Goal: Find specific page/section: Find specific page/section

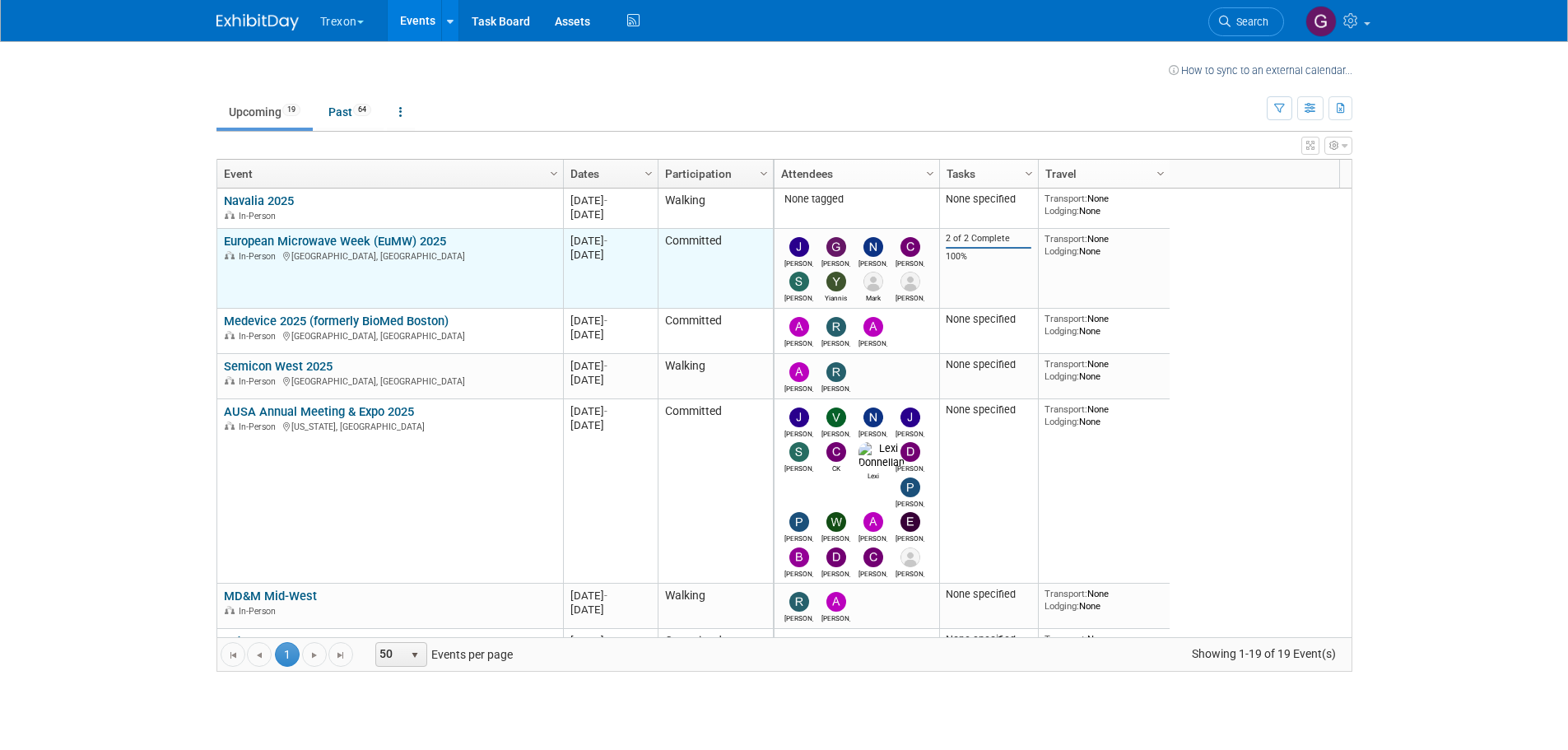
click at [378, 240] on link "European Microwave Week (EuMW) 2025" at bounding box center [335, 241] width 222 height 14
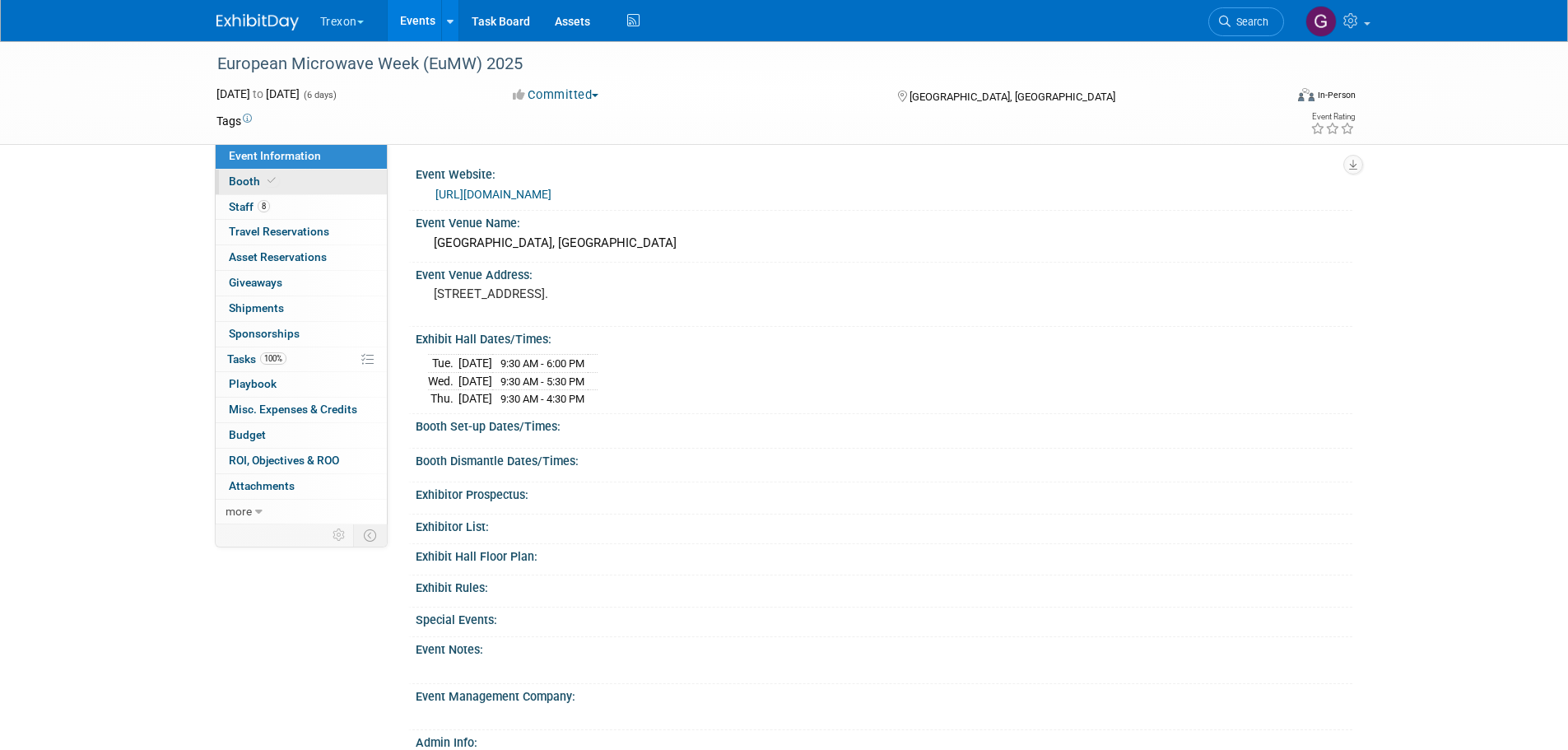
click at [254, 184] on span "Booth" at bounding box center [254, 181] width 50 height 13
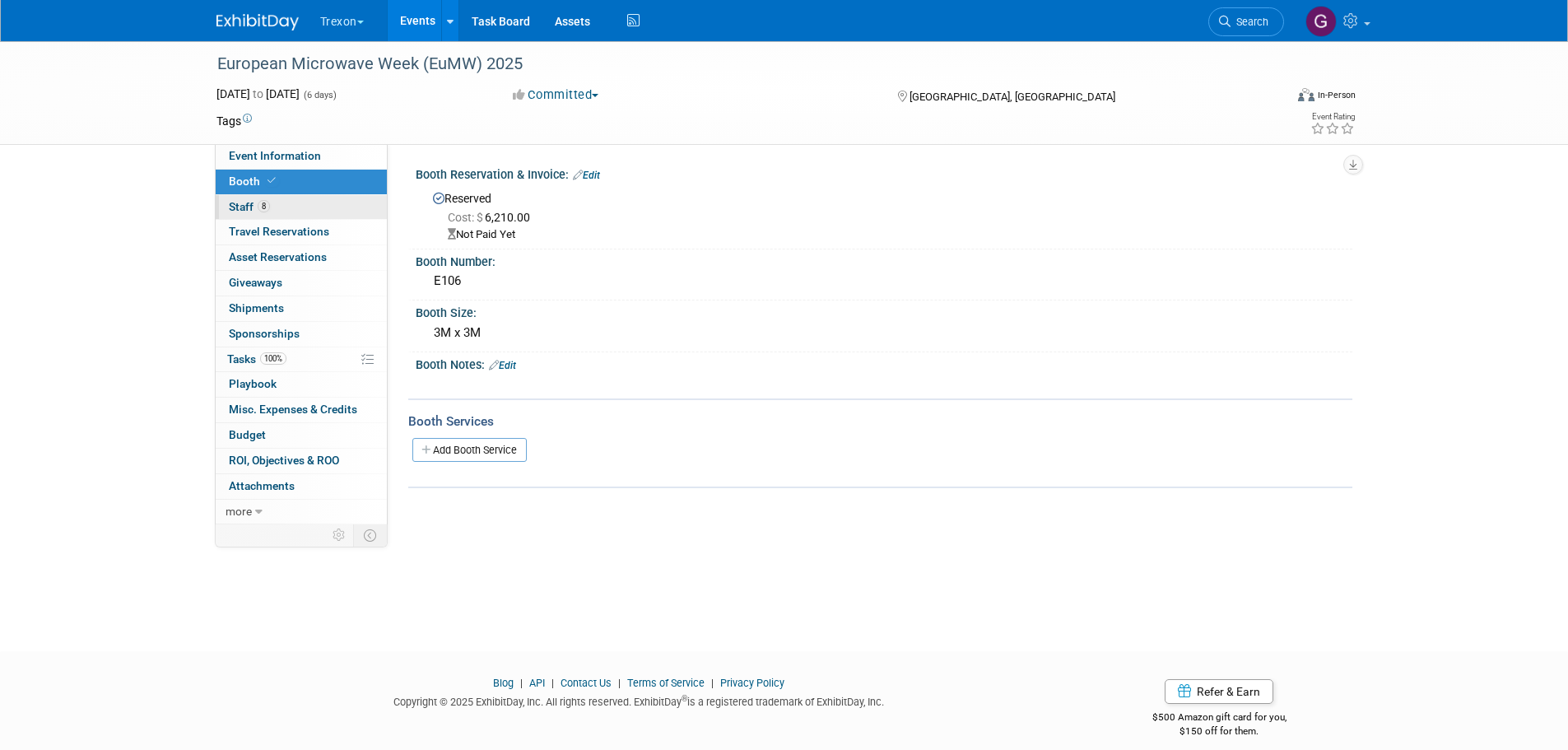
click at [248, 208] on span "Staff 8" at bounding box center [249, 207] width 41 height 13
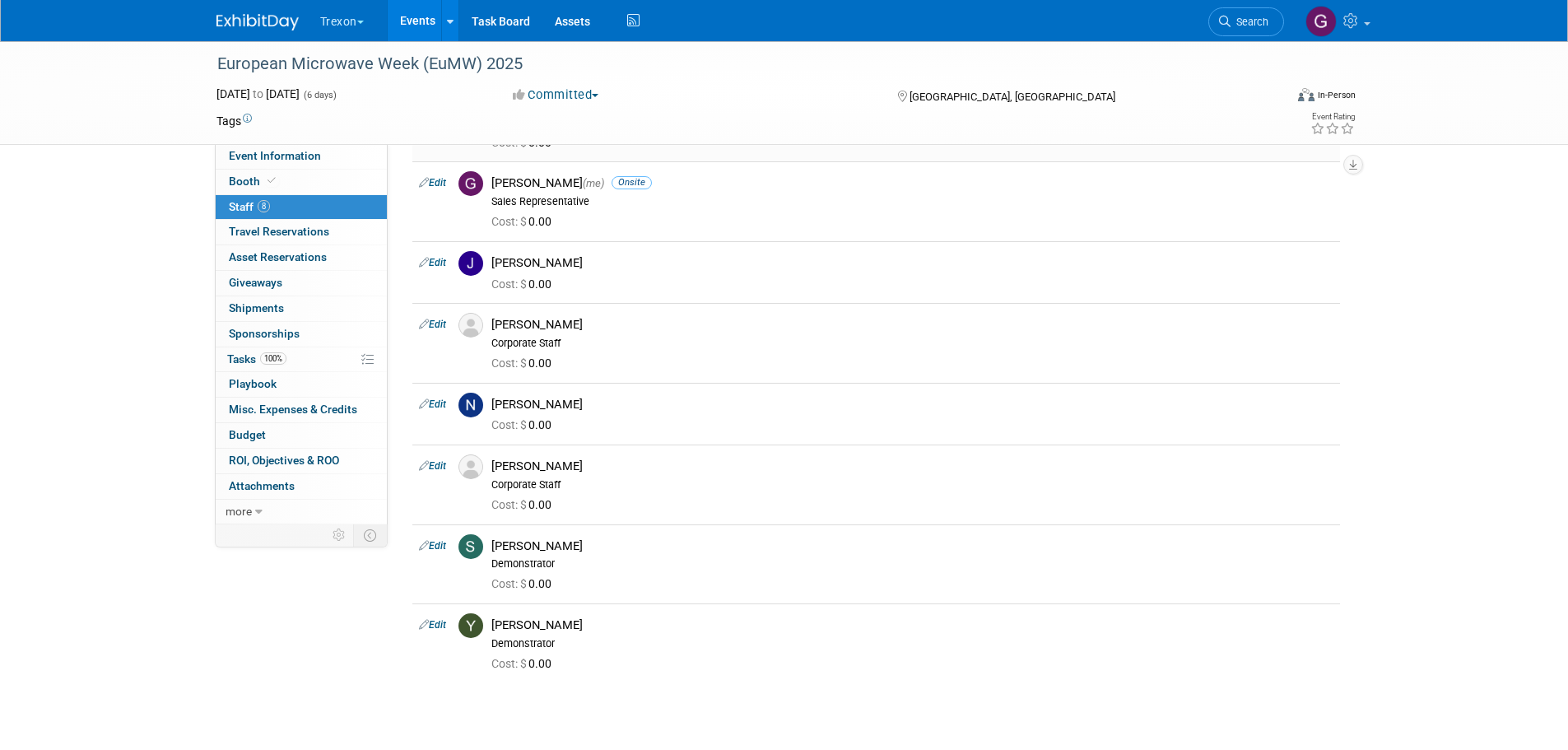
scroll to position [165, 0]
